Goal: Task Accomplishment & Management: Manage account settings

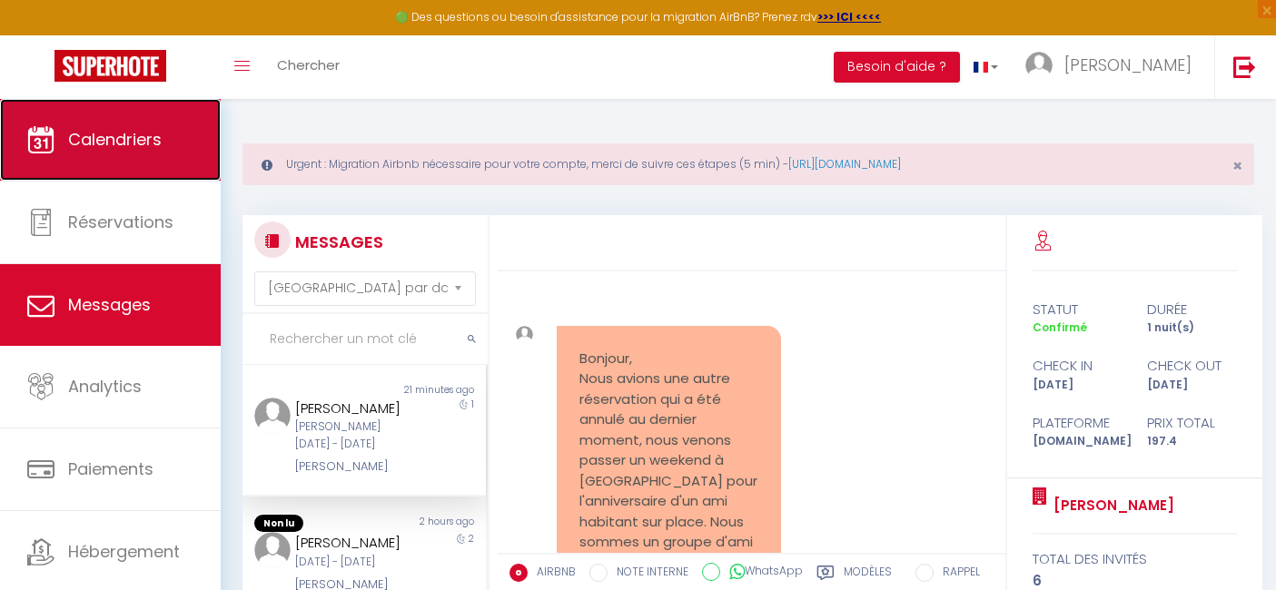
drag, startPoint x: 0, startPoint y: 0, endPoint x: 129, endPoint y: 151, distance: 198.4
click at [129, 151] on span "Calendriers" at bounding box center [115, 139] width 94 height 23
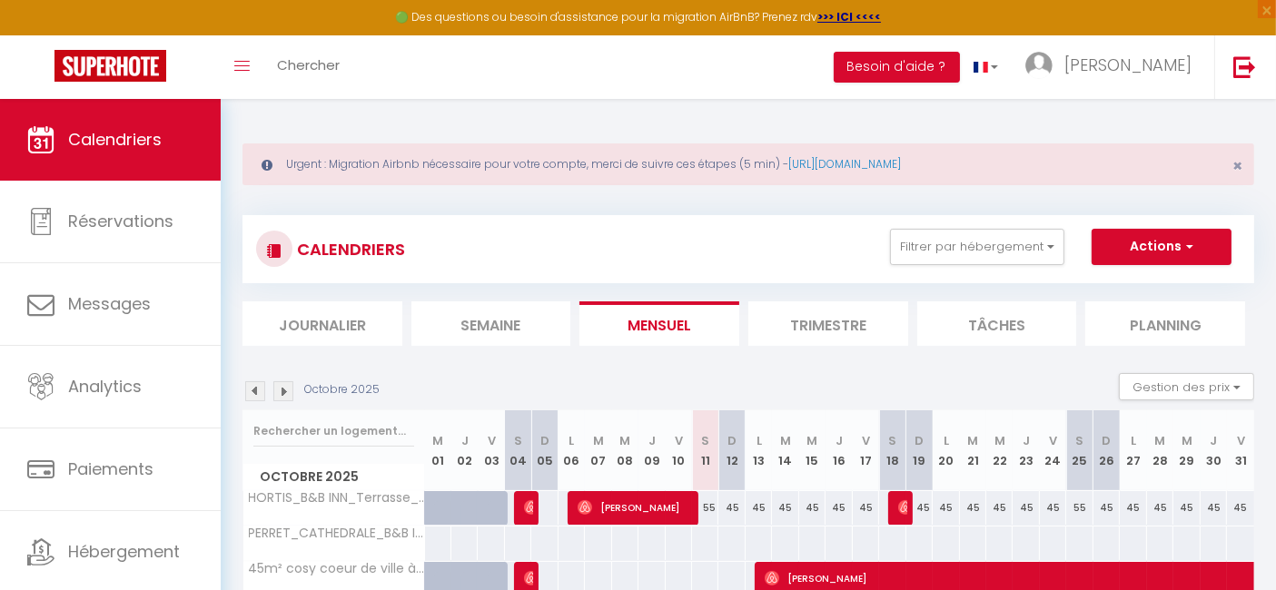
scroll to position [150, 0]
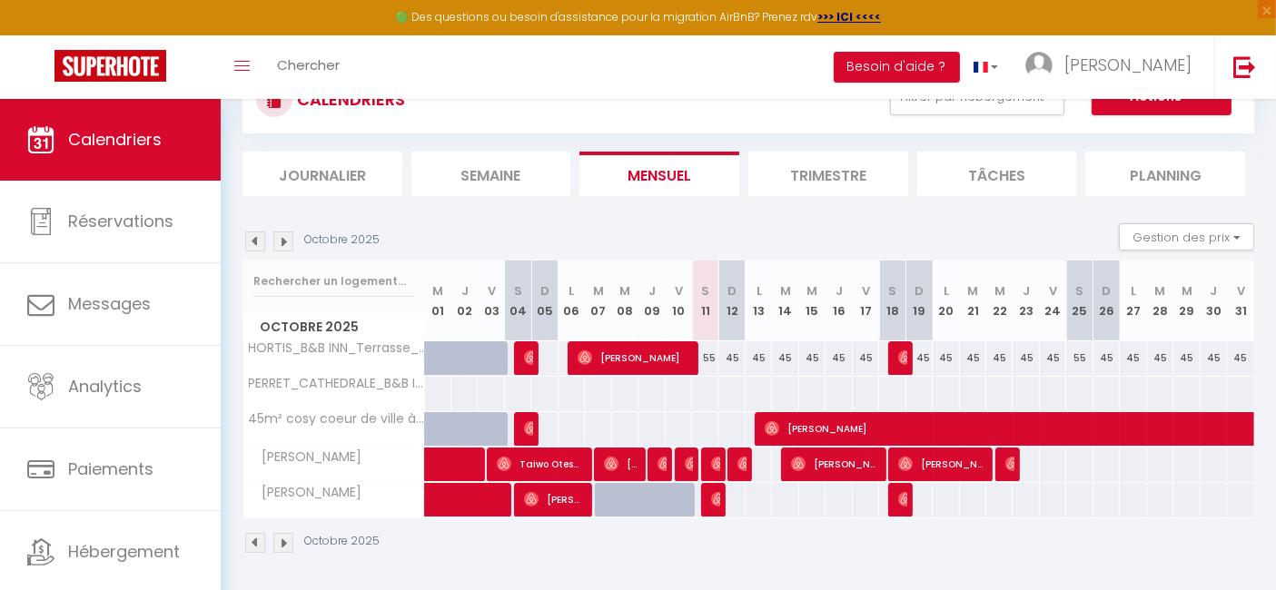
click at [1241, 358] on div "45" at bounding box center [1240, 359] width 27 height 34
type input "45"
type input "Ven 31 Octobre 2025"
type input "[DATE]"
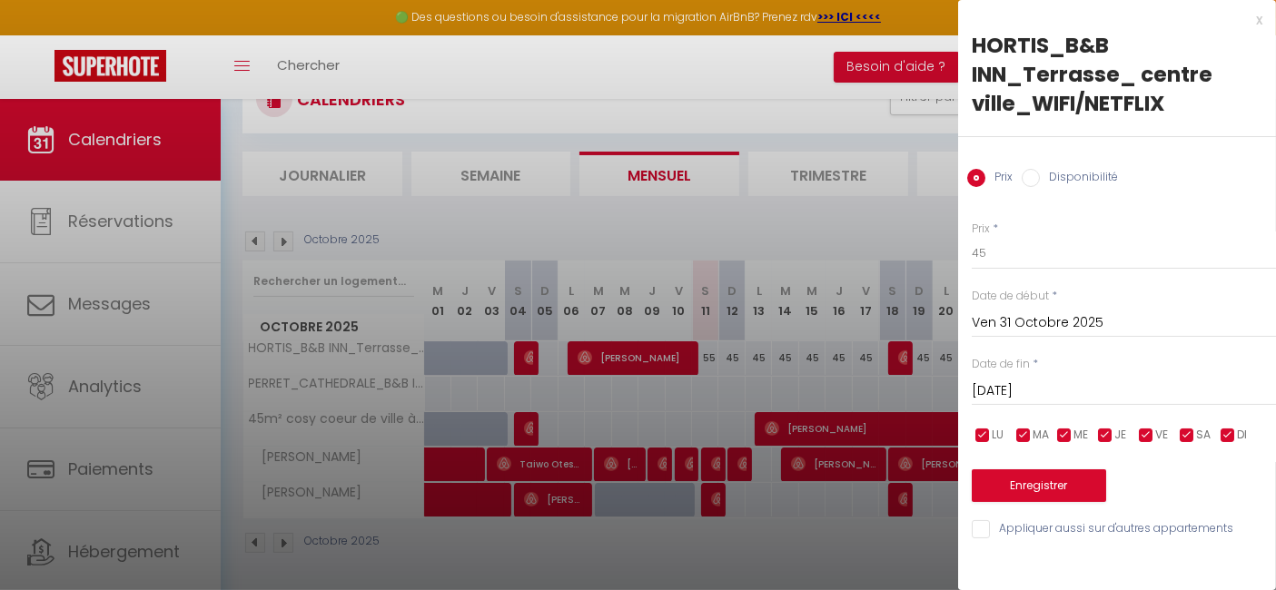
click at [1187, 436] on input "checkbox" at bounding box center [1187, 436] width 18 height 18
checkbox input "false"
click at [997, 255] on input "45" at bounding box center [1124, 253] width 304 height 33
type input "4"
type input "52"
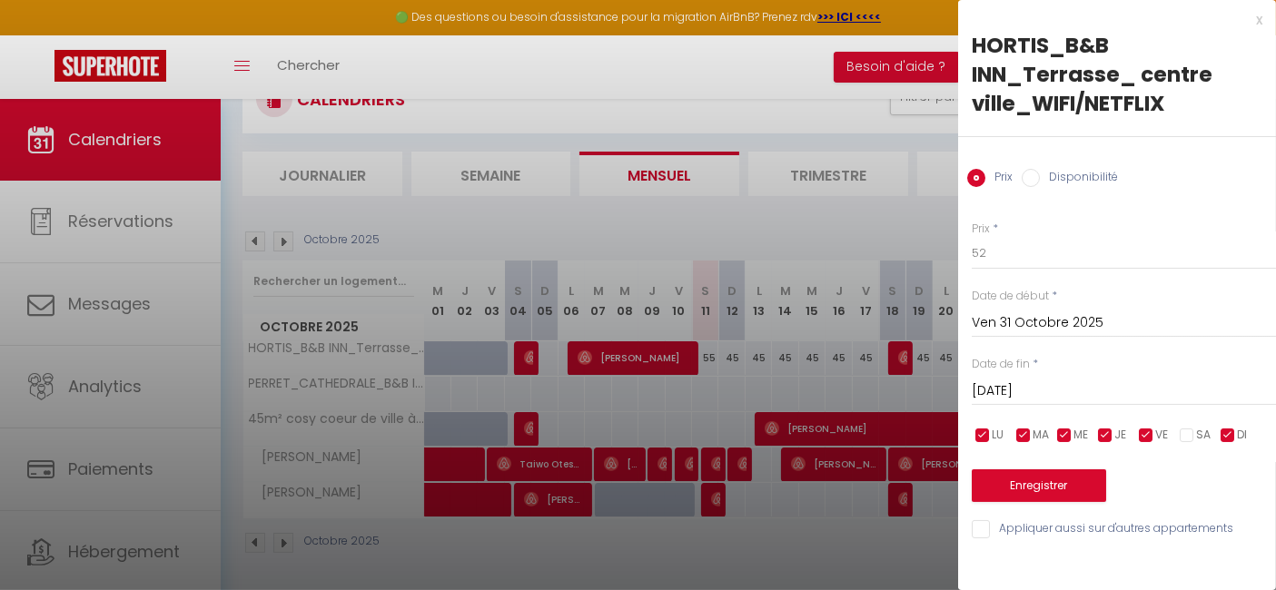
click at [1051, 383] on input "[DATE]" at bounding box center [1124, 392] width 304 height 24
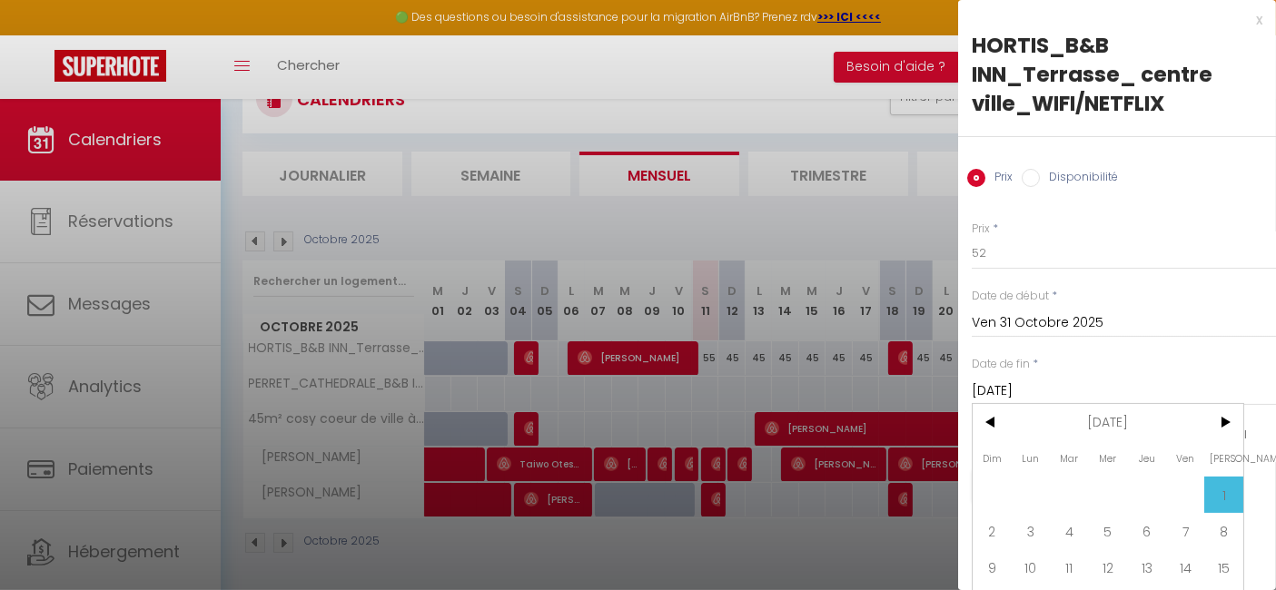
scroll to position [119, 0]
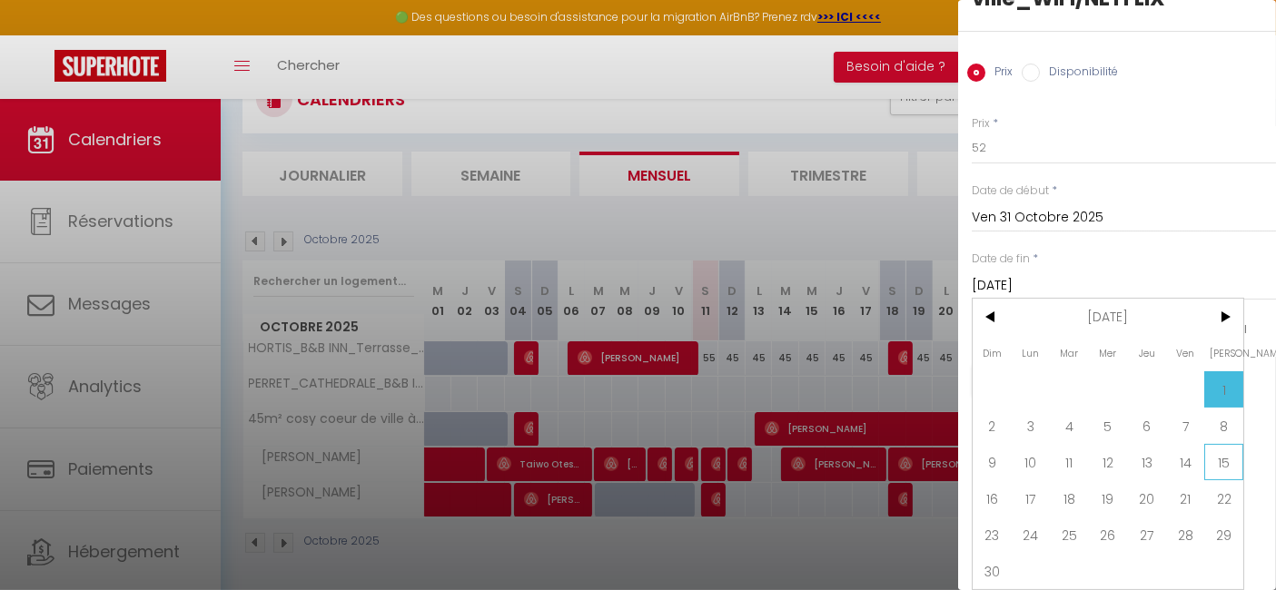
click at [1229, 447] on span "15" at bounding box center [1223, 462] width 39 height 36
type input "[DATE]"
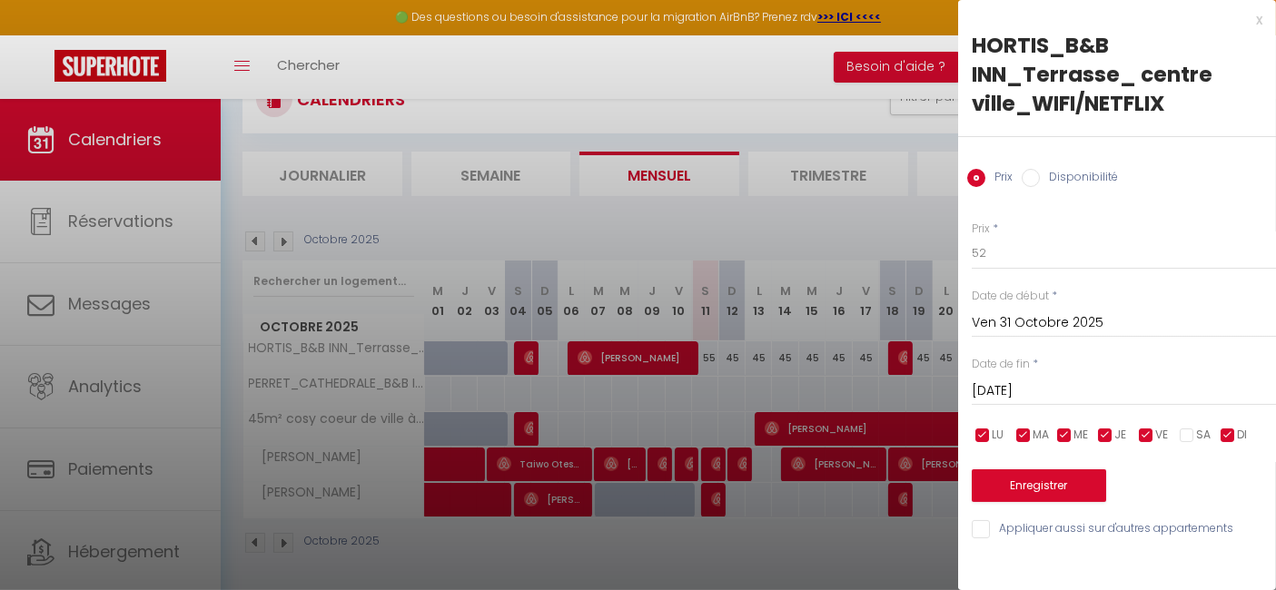
scroll to position [0, 0]
click at [1072, 485] on button "Enregistrer" at bounding box center [1039, 486] width 134 height 33
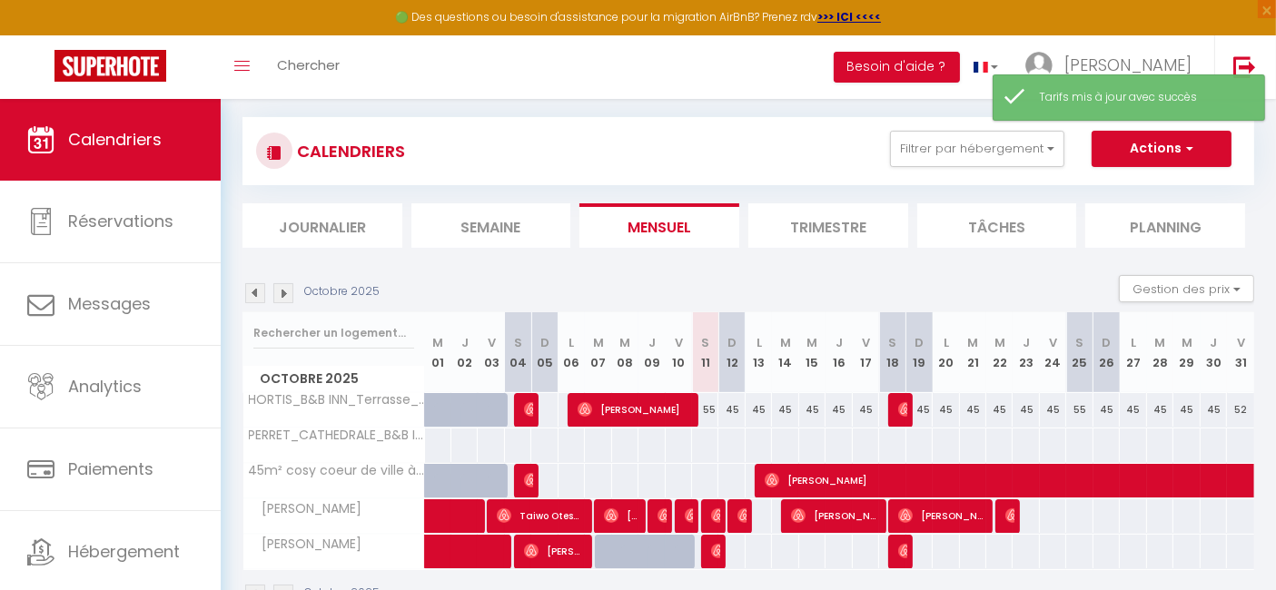
scroll to position [150, 0]
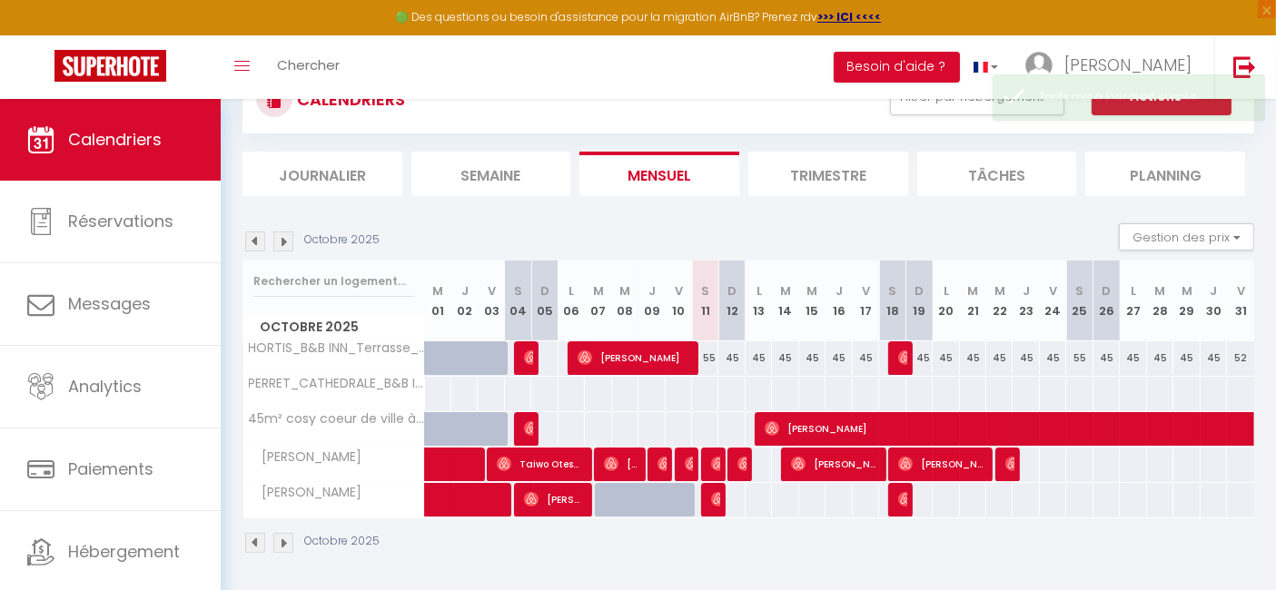
click at [284, 240] on img at bounding box center [283, 242] width 20 height 20
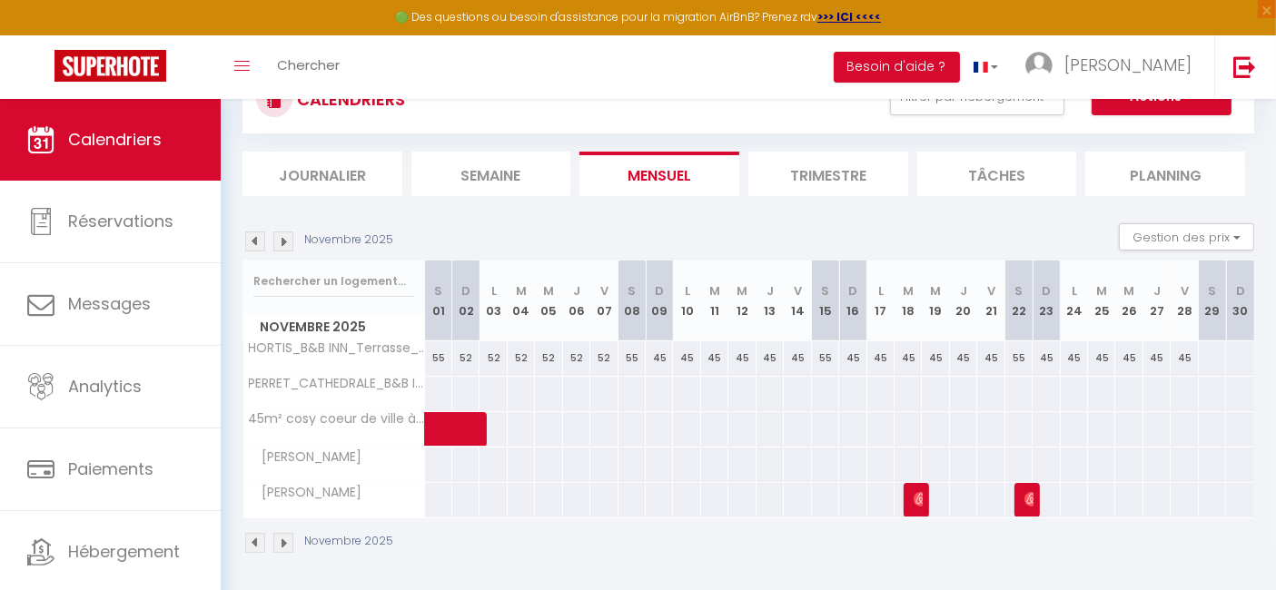
click at [436, 354] on div "55" at bounding box center [438, 359] width 27 height 34
type input "55"
type input "[DATE]"
type input "Dim 02 Novembre 2025"
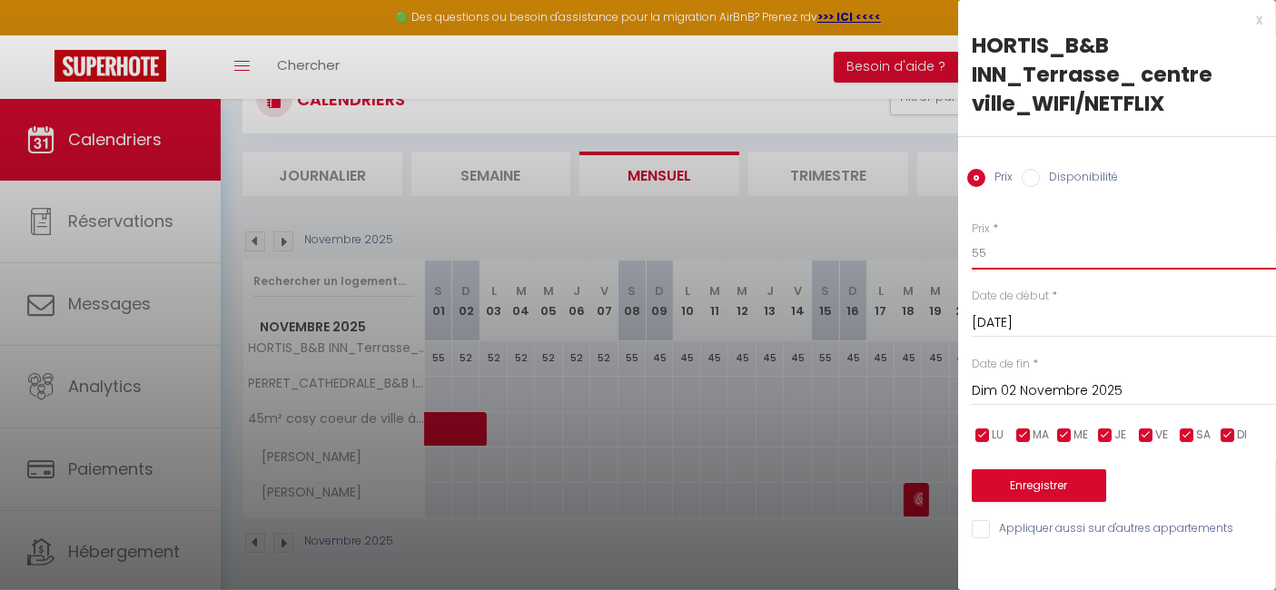
drag, startPoint x: 1005, startPoint y: 250, endPoint x: 951, endPoint y: 250, distance: 53.6
click at [951, 250] on body "🟢 Des questions ou besoin d'assistance pour la migration AirBnB? Prenez rdv >>>…" at bounding box center [638, 271] width 1276 height 645
type input "60"
click at [1034, 486] on button "Enregistrer" at bounding box center [1039, 486] width 134 height 33
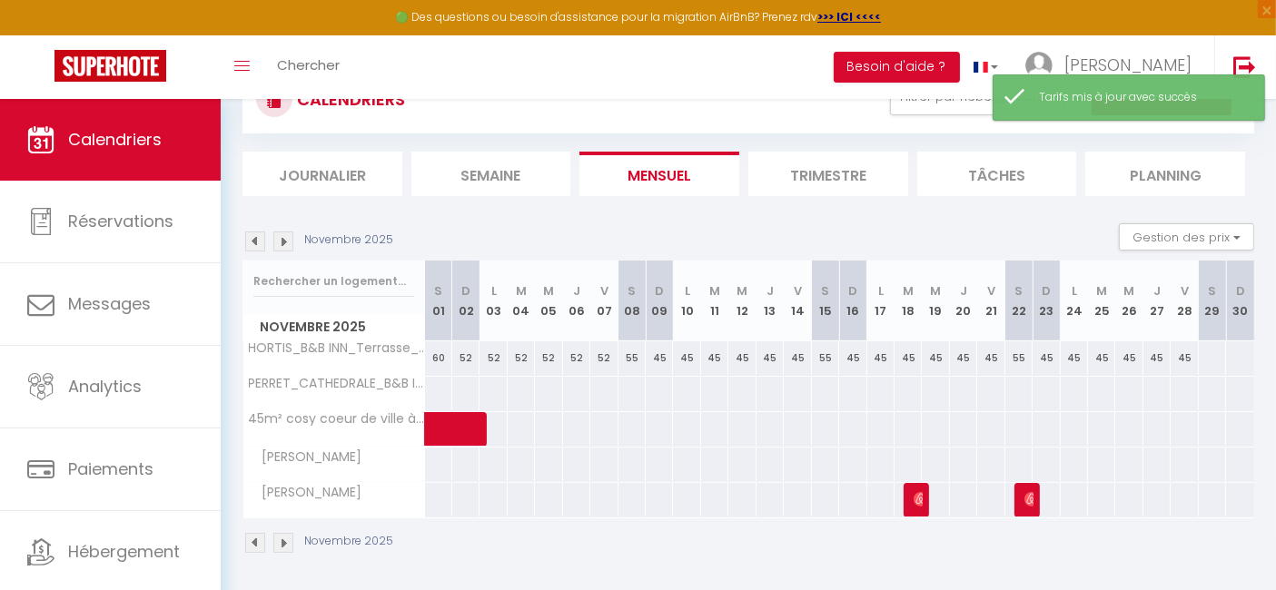
click at [630, 356] on div "55" at bounding box center [632, 359] width 27 height 34
type input "55"
type input "Sam 08 Novembre 2025"
type input "Dim 09 Novembre 2025"
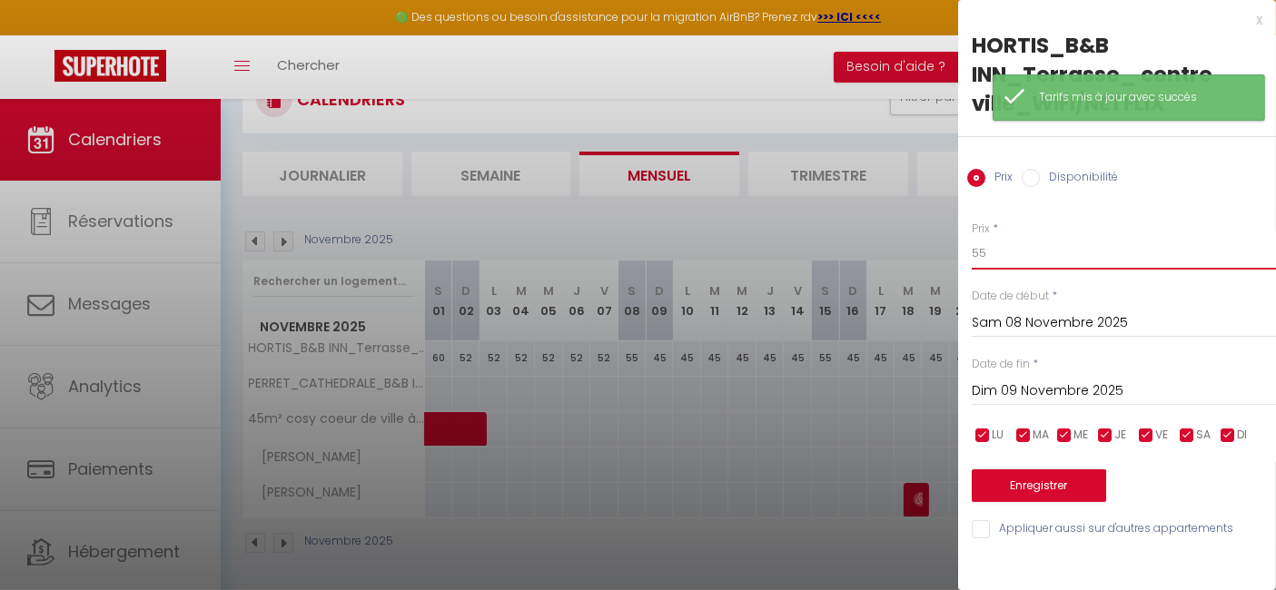
click at [985, 253] on input "55" at bounding box center [1124, 253] width 304 height 33
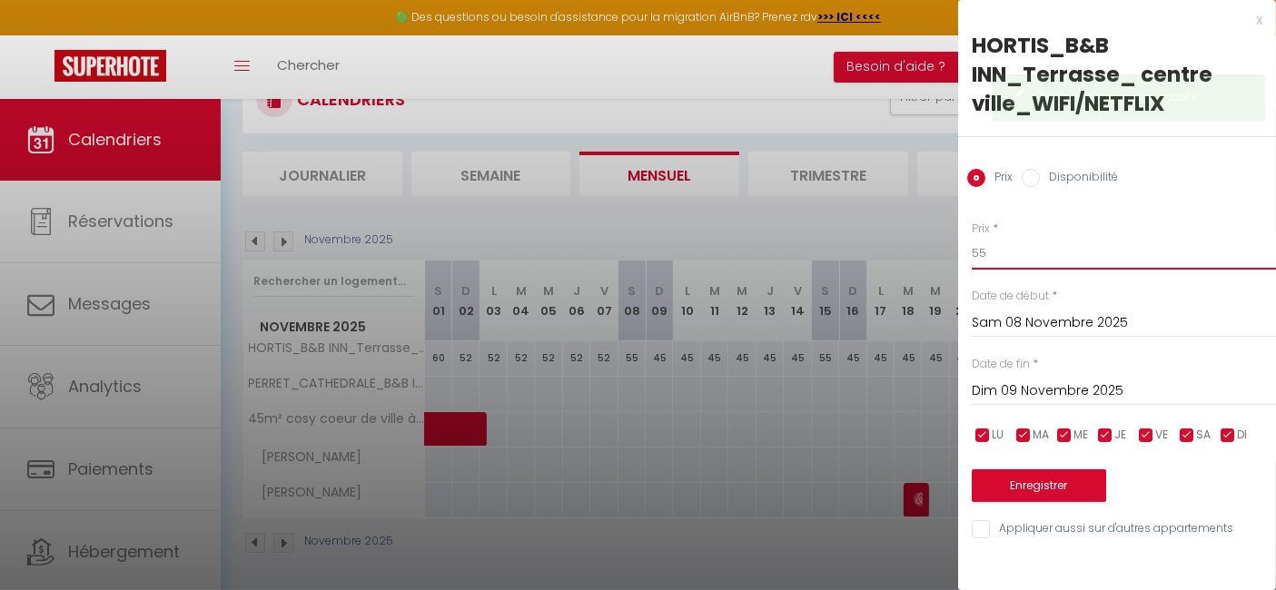
type input "5"
type input "60"
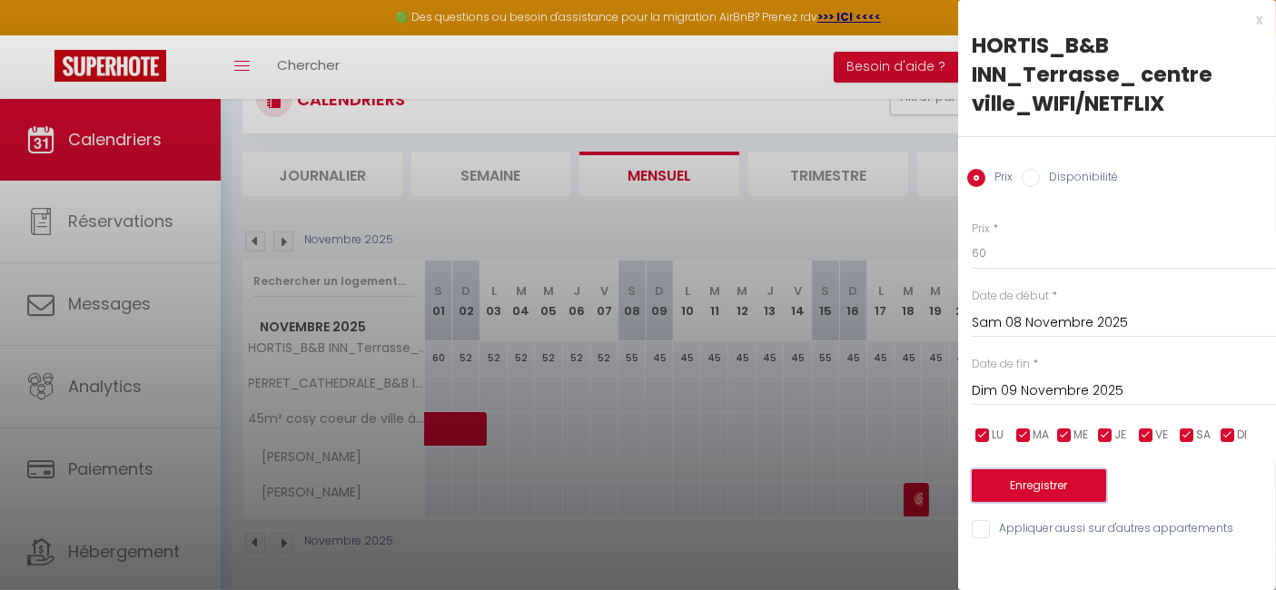
click at [1062, 493] on button "Enregistrer" at bounding box center [1039, 486] width 134 height 33
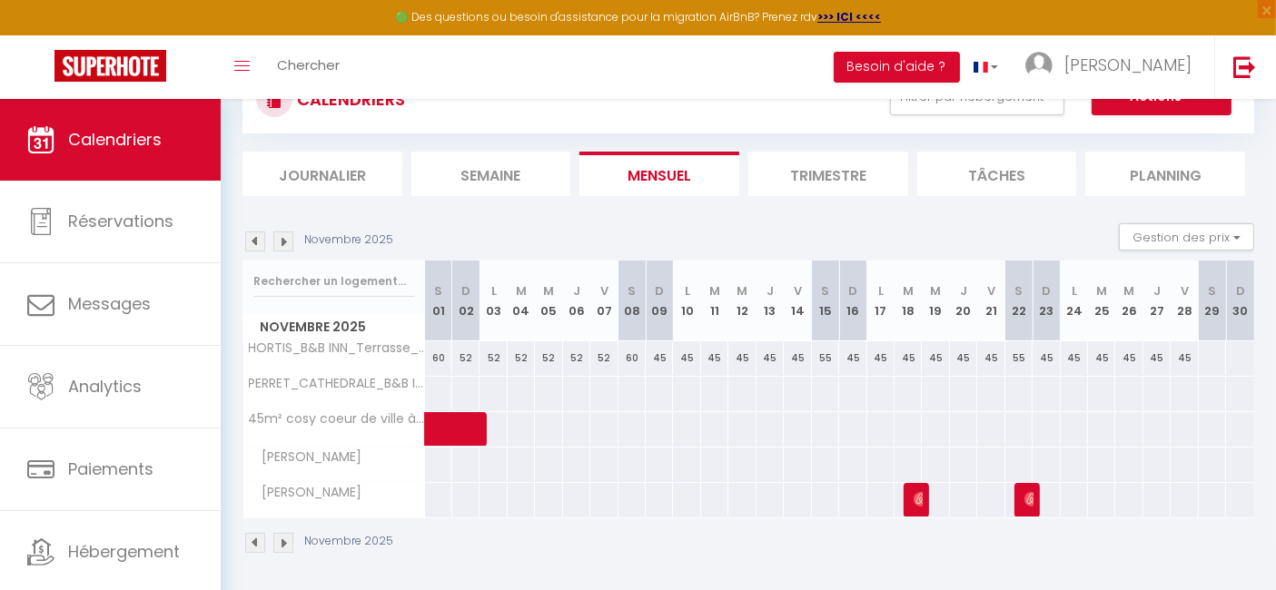
click at [827, 356] on div "55" at bounding box center [825, 359] width 27 height 34
type input "55"
type input "[DATE]"
type input "Dim 16 Novembre 2025"
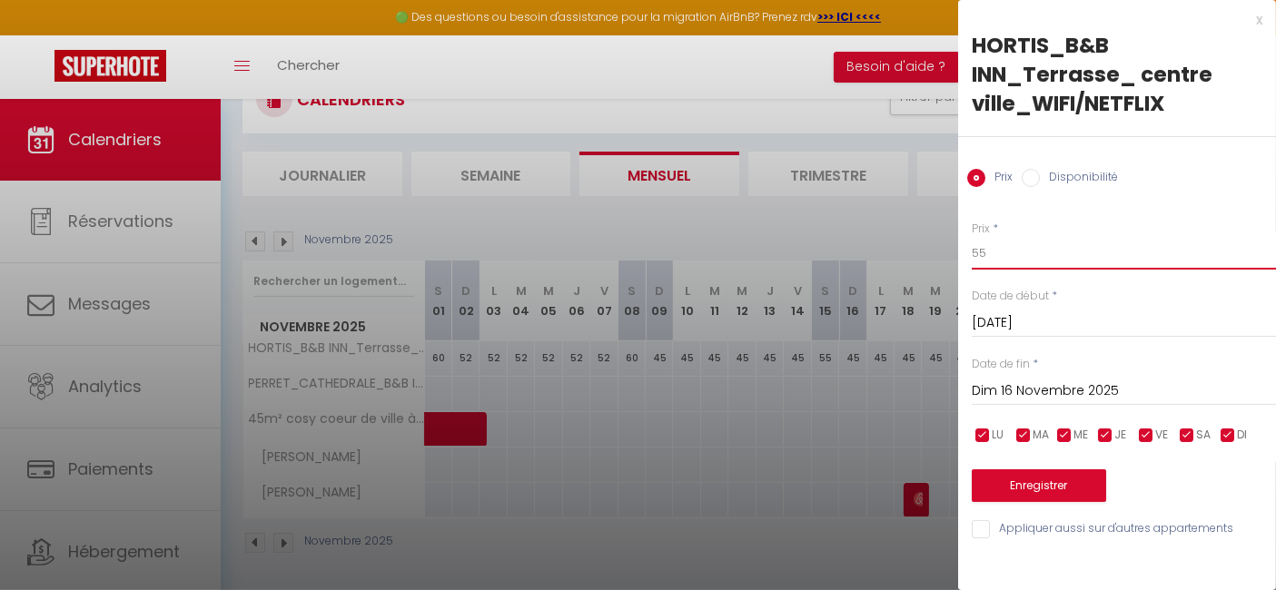
click at [1010, 252] on input "55" at bounding box center [1124, 253] width 304 height 33
type input "5"
type input "60"
click at [1037, 484] on button "Enregistrer" at bounding box center [1039, 486] width 134 height 33
